Goal: Information Seeking & Learning: Learn about a topic

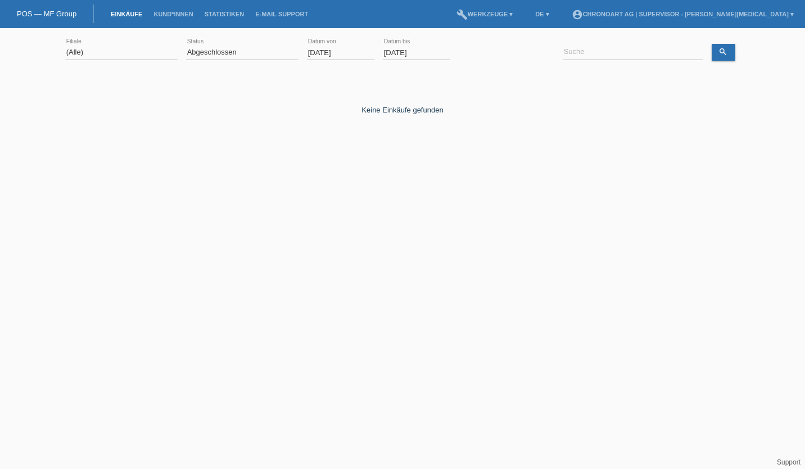
click at [320, 52] on input "[DATE]" at bounding box center [340, 53] width 67 height 14
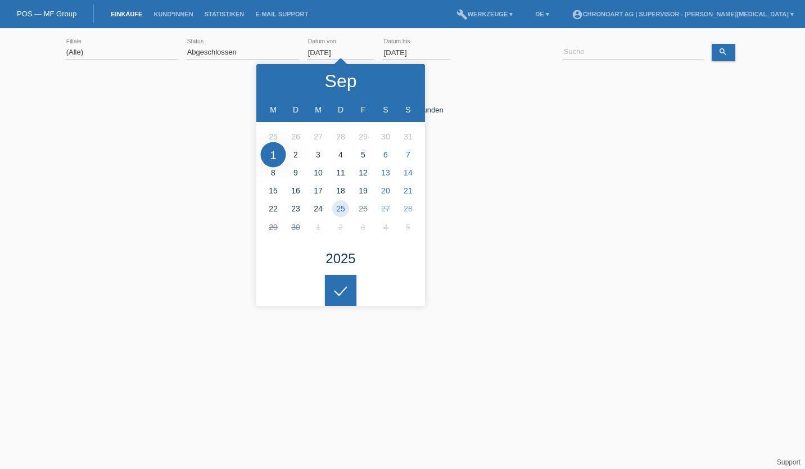
click at [278, 78] on polyline at bounding box center [277, 80] width 3 height 7
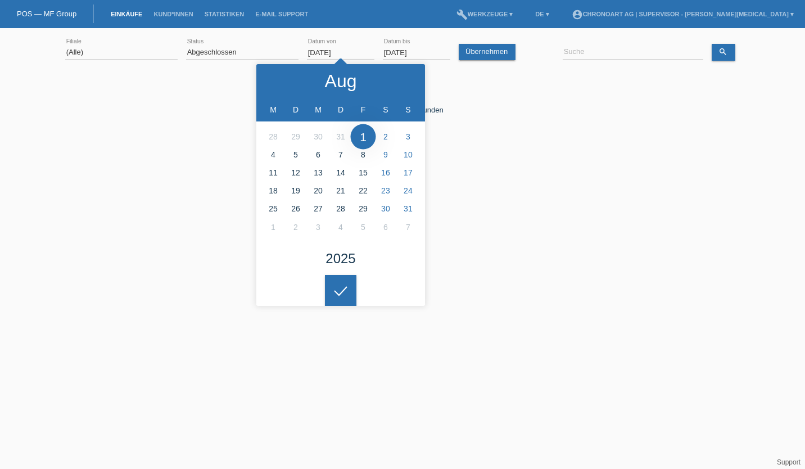
click at [278, 78] on polyline at bounding box center [277, 80] width 3 height 7
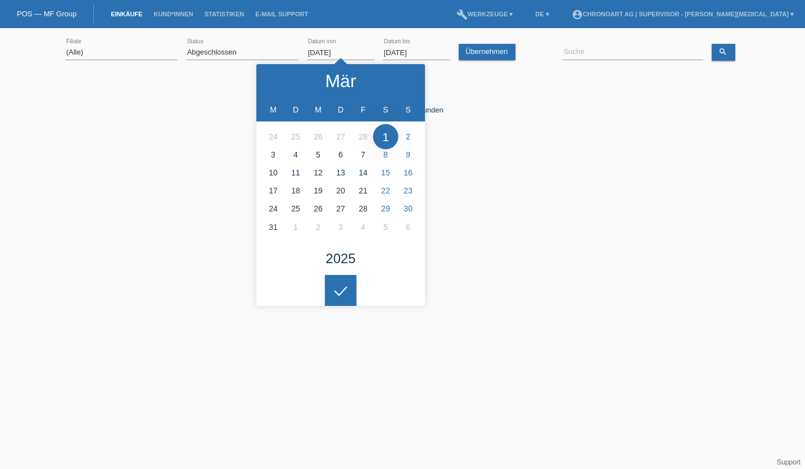
click at [278, 78] on polyline at bounding box center [277, 80] width 3 height 7
type input "[DATE]"
click at [336, 289] on icon at bounding box center [341, 291] width 18 height 10
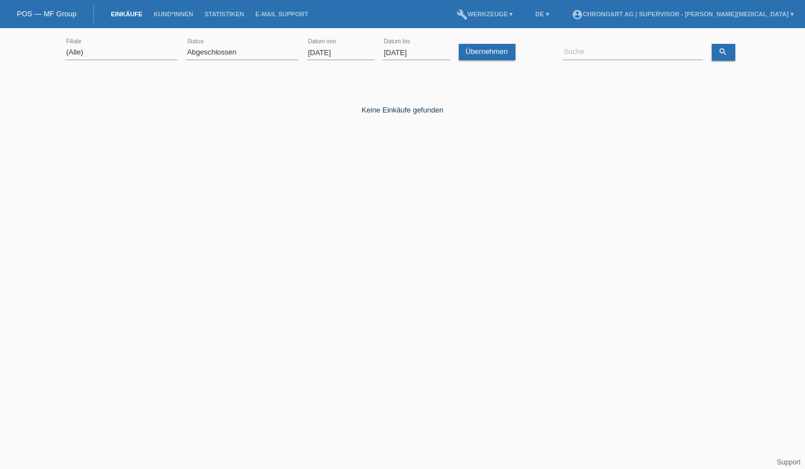
click at [491, 56] on link "Übernehmen" at bounding box center [487, 52] width 57 height 16
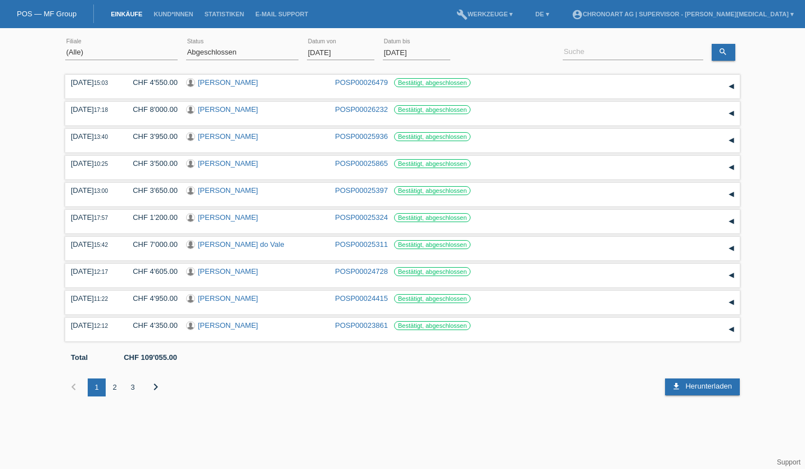
click at [213, 13] on link "Statistiken" at bounding box center [224, 14] width 51 height 7
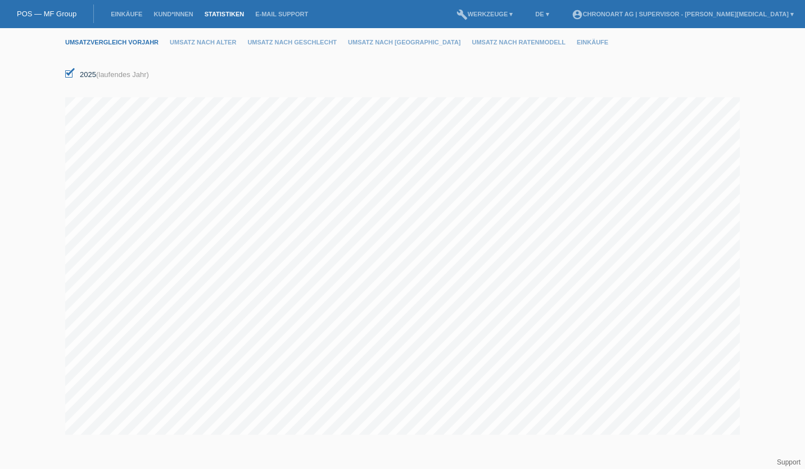
click at [194, 41] on link "Umsatz nach Alter" at bounding box center [209, 42] width 78 height 7
click at [83, 71] on input "[DATE]" at bounding box center [98, 75] width 67 height 14
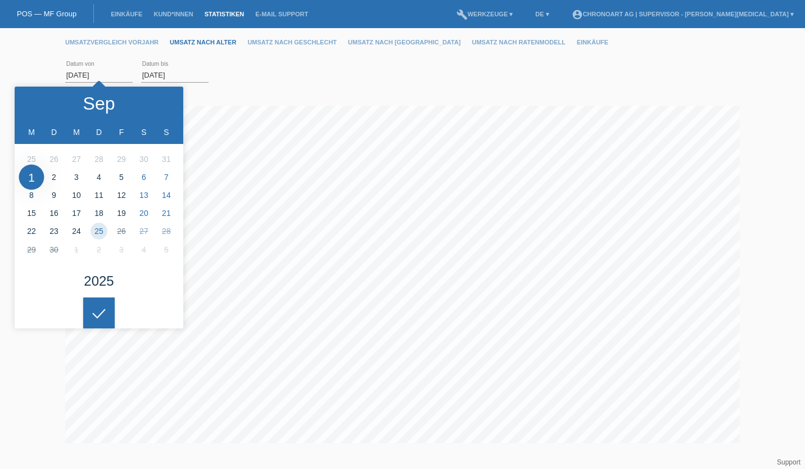
click at [42, 106] on div at bounding box center [36, 104] width 42 height 34
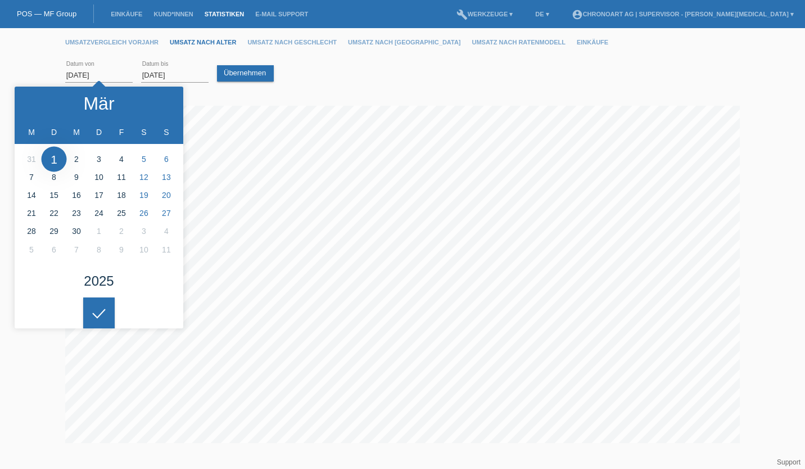
click at [42, 106] on div at bounding box center [36, 104] width 42 height 34
type input "[DATE]"
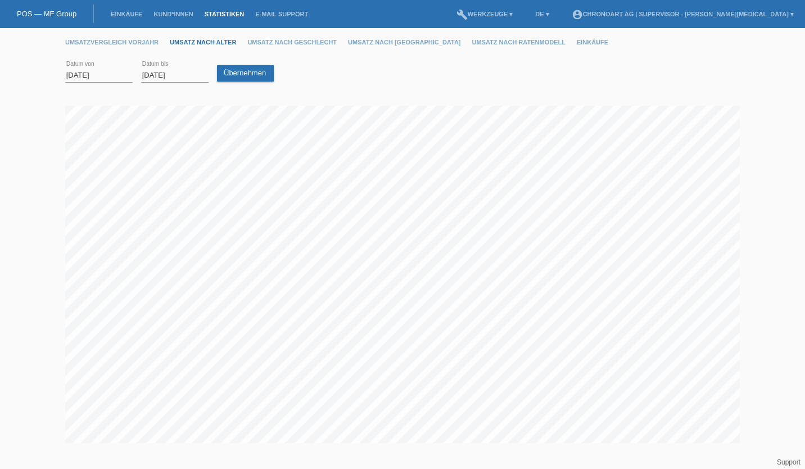
click at [95, 301] on div at bounding box center [98, 304] width 31 height 31
click at [237, 71] on link "Übernehmen" at bounding box center [245, 73] width 57 height 16
click at [267, 43] on link "Umsatz nach Geschlecht" at bounding box center [297, 42] width 101 height 7
click at [472, 42] on link "Umsatz nach Ratenmodell" at bounding box center [524, 42] width 105 height 7
click at [210, 40] on link "Umsatz nach Alter" at bounding box center [209, 42] width 78 height 7
